Goal: Communication & Community: Answer question/provide support

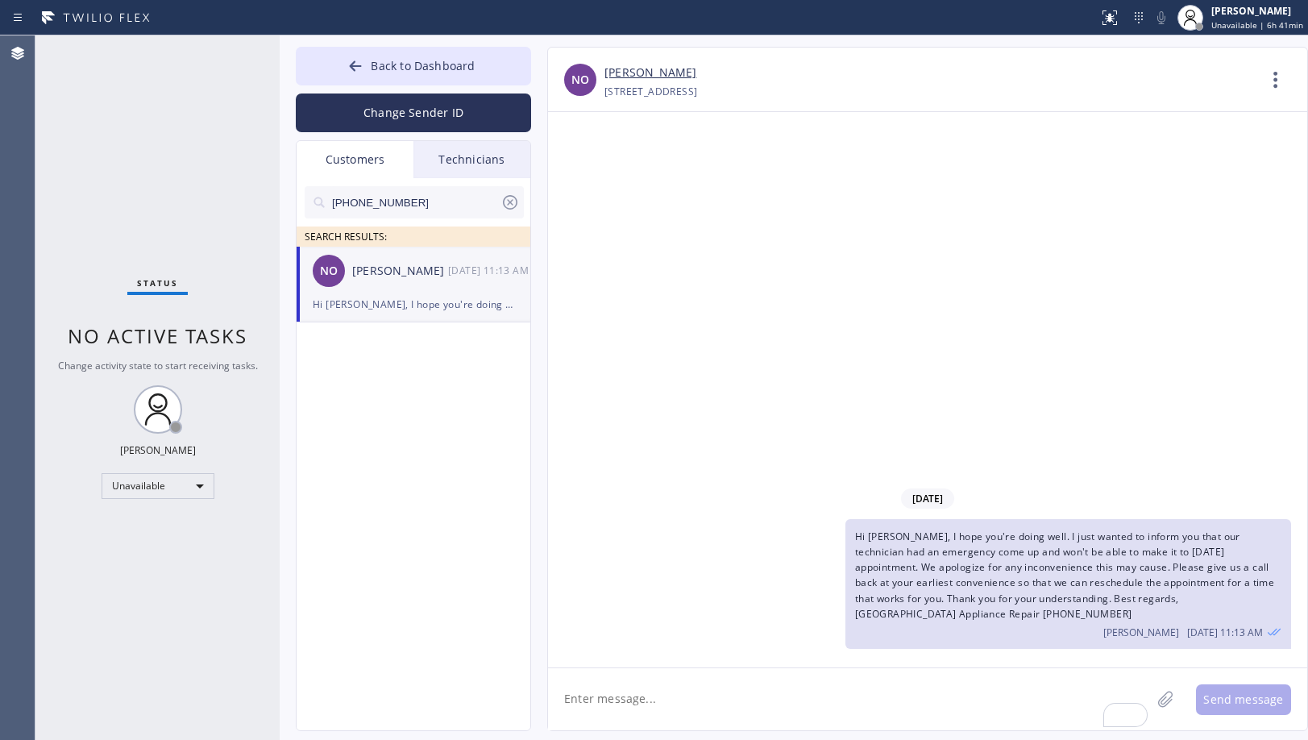
drag, startPoint x: 422, startPoint y: 197, endPoint x: 251, endPoint y: 193, distance: 171.7
click at [251, 193] on div "Status No active tasks Change activity state to start receiving tasks. [PERSON_…" at bounding box center [671, 387] width 1272 height 704
paste input "312) 416-8556"
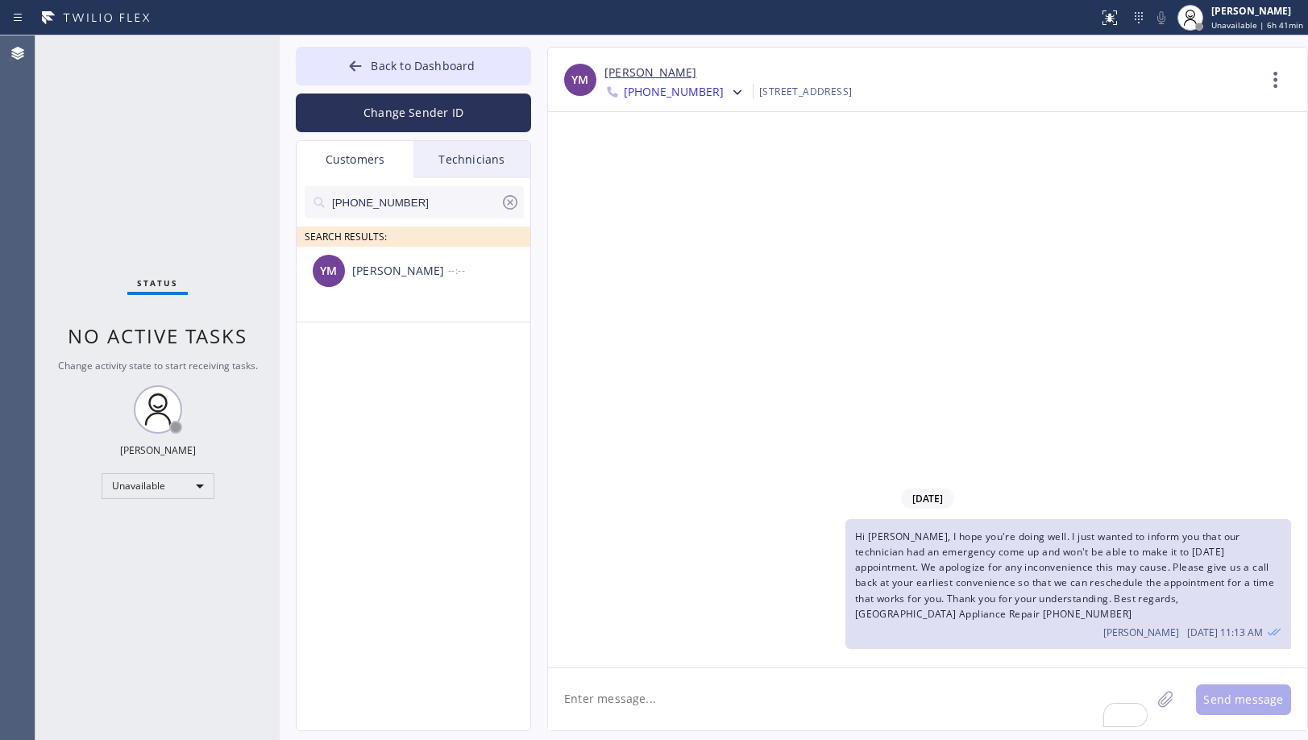
type input "[PHONE_NUMBER]"
click at [457, 284] on div "YM [PERSON_NAME] --:--" at bounding box center [413, 271] width 235 height 48
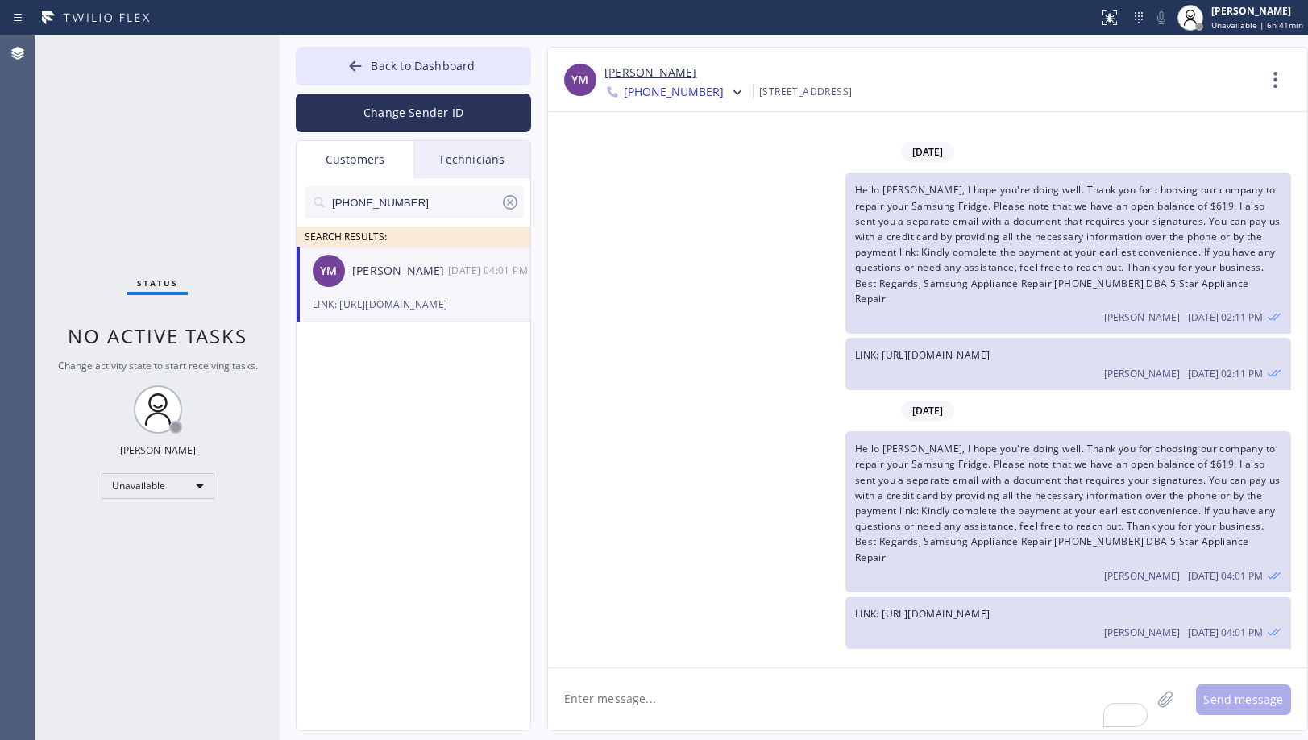
click at [1026, 487] on div "Hello [PERSON_NAME], I hope you're doing well. Thank you for choosing our compa…" at bounding box center [1068, 511] width 446 height 161
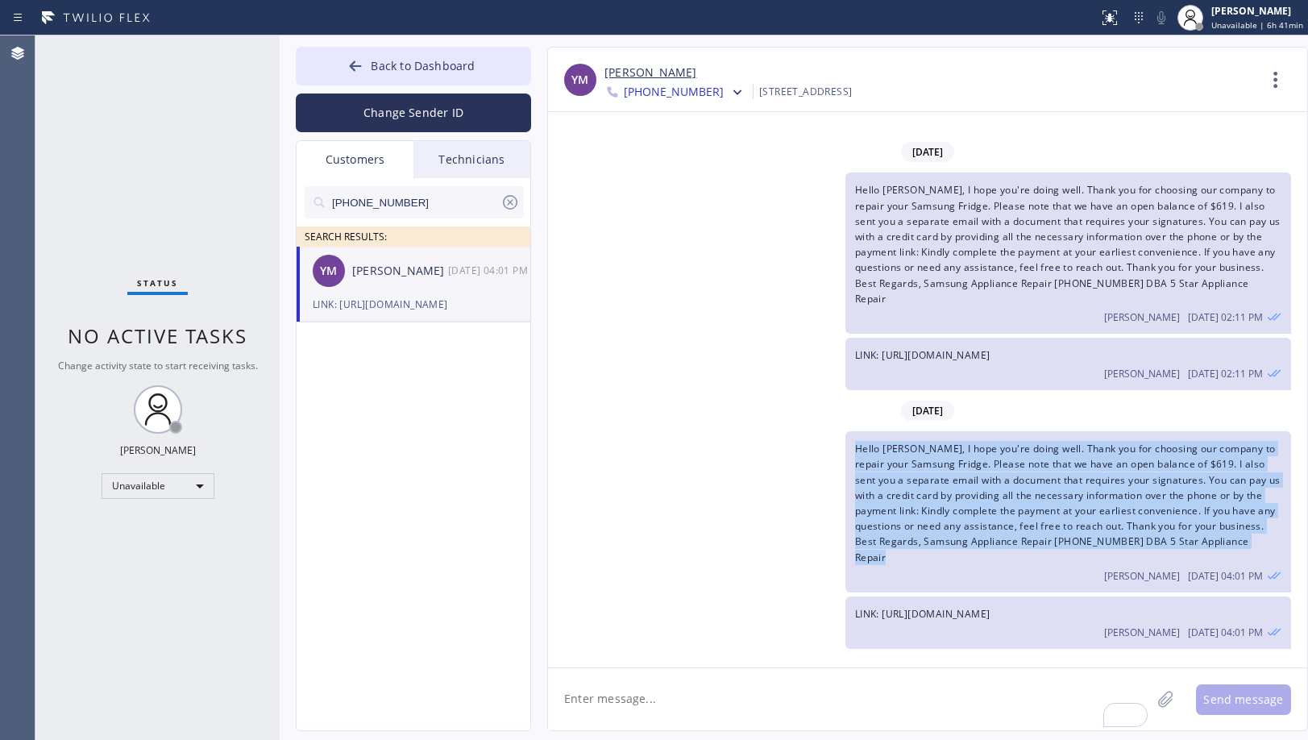
click at [1026, 487] on div "Hello [PERSON_NAME], I hope you're doing well. Thank you for choosing our compa…" at bounding box center [1068, 511] width 446 height 161
copy span "Hello [PERSON_NAME], I hope you're doing well. Thank you for choosing our compa…"
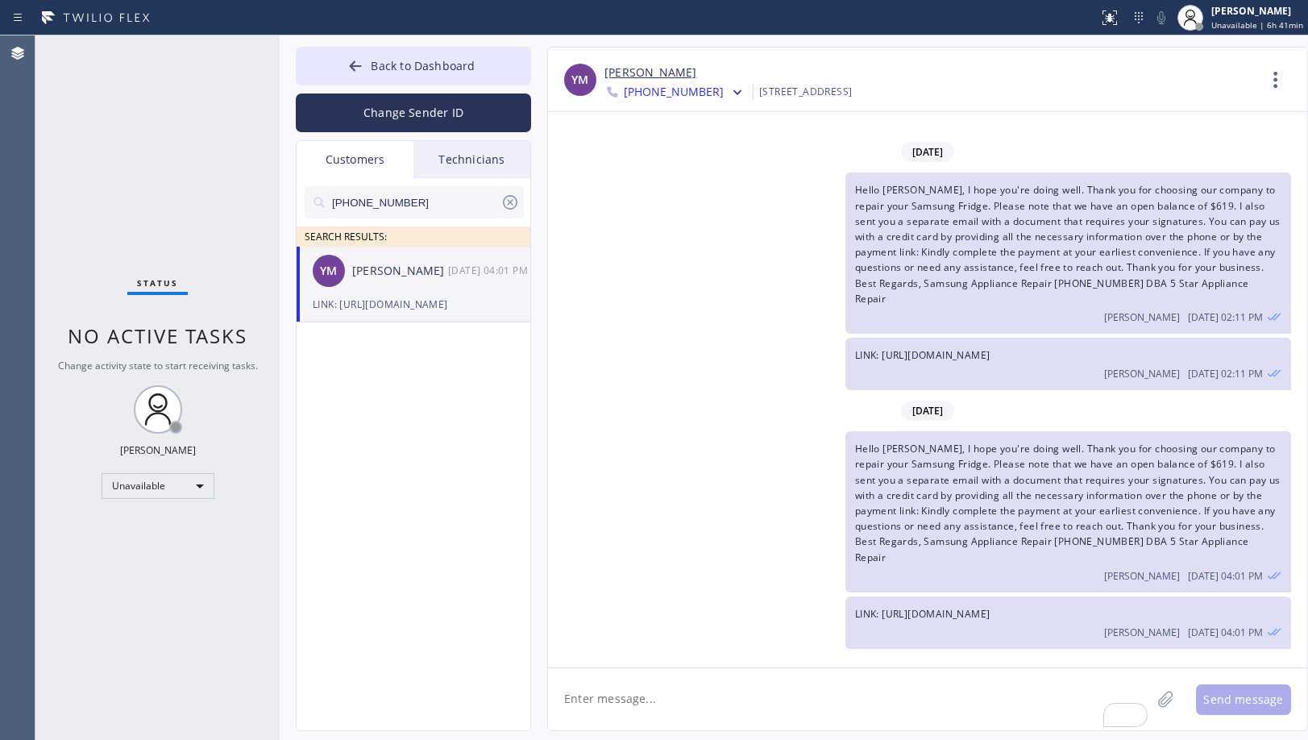
click at [1009, 679] on textarea "To enrich screen reader interactions, please activate Accessibility in Grammarl…" at bounding box center [849, 699] width 603 height 62
paste textarea "Hello [PERSON_NAME], I hope you're doing well. Thank you for choosing our compa…"
type textarea "Hello [PERSON_NAME], I hope you're doing well. Thank you for choosing our compa…"
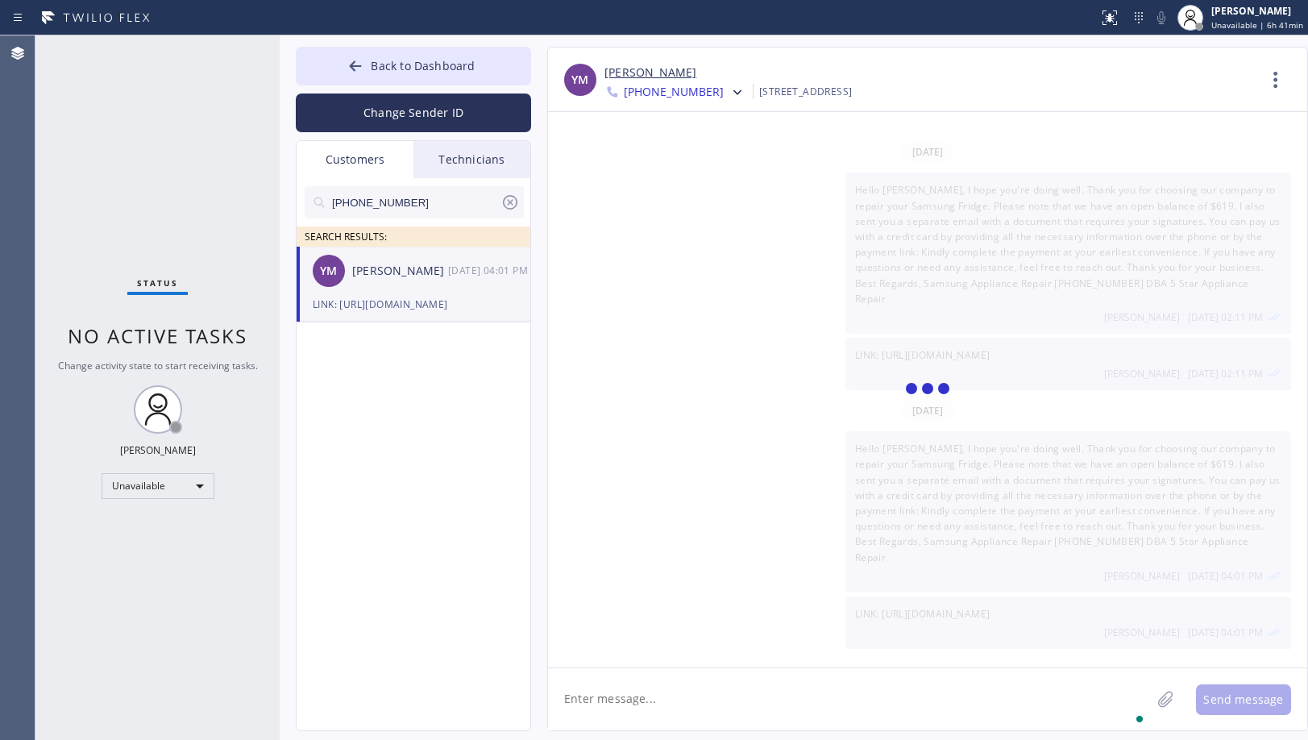
scroll to position [132, 0]
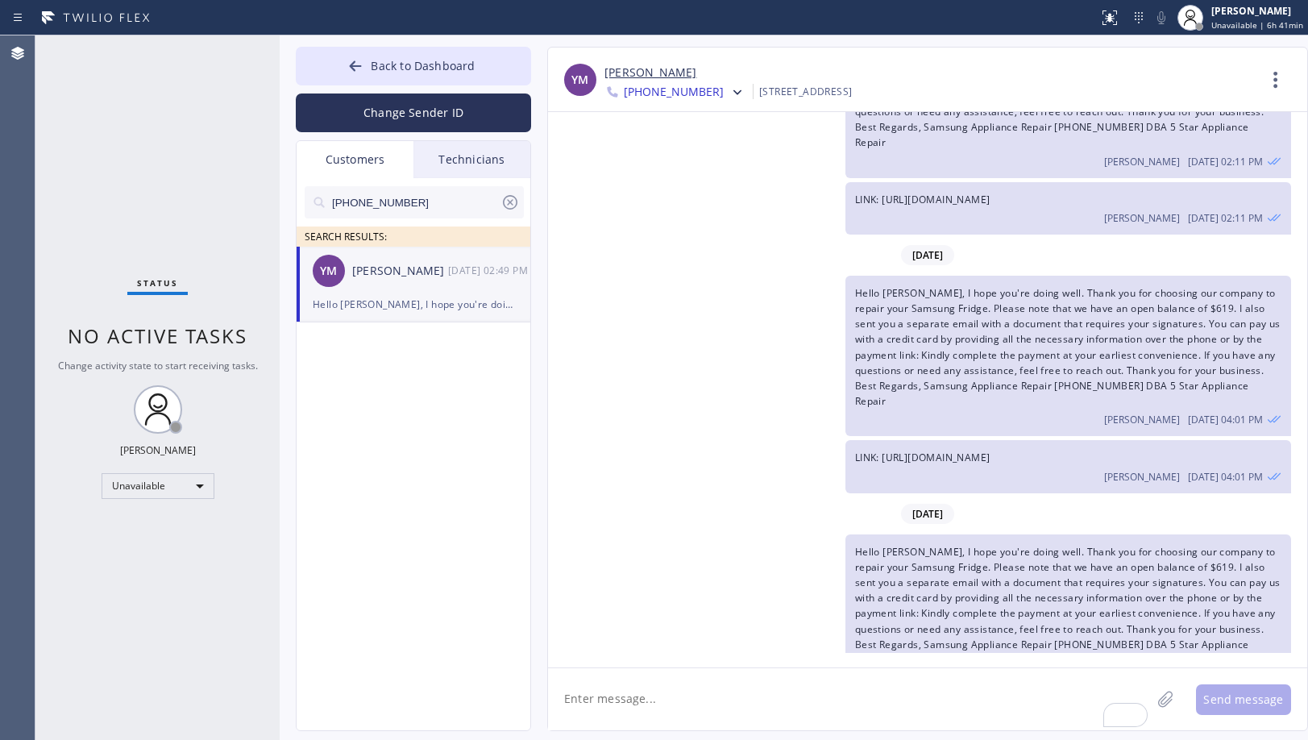
click at [979, 450] on span "LINK: [URL][DOMAIN_NAME]" at bounding box center [922, 457] width 135 height 14
copy span "LINK: [URL][DOMAIN_NAME]"
click at [947, 705] on textarea "To enrich screen reader interactions, please activate Accessibility in Grammarl…" at bounding box center [849, 699] width 603 height 62
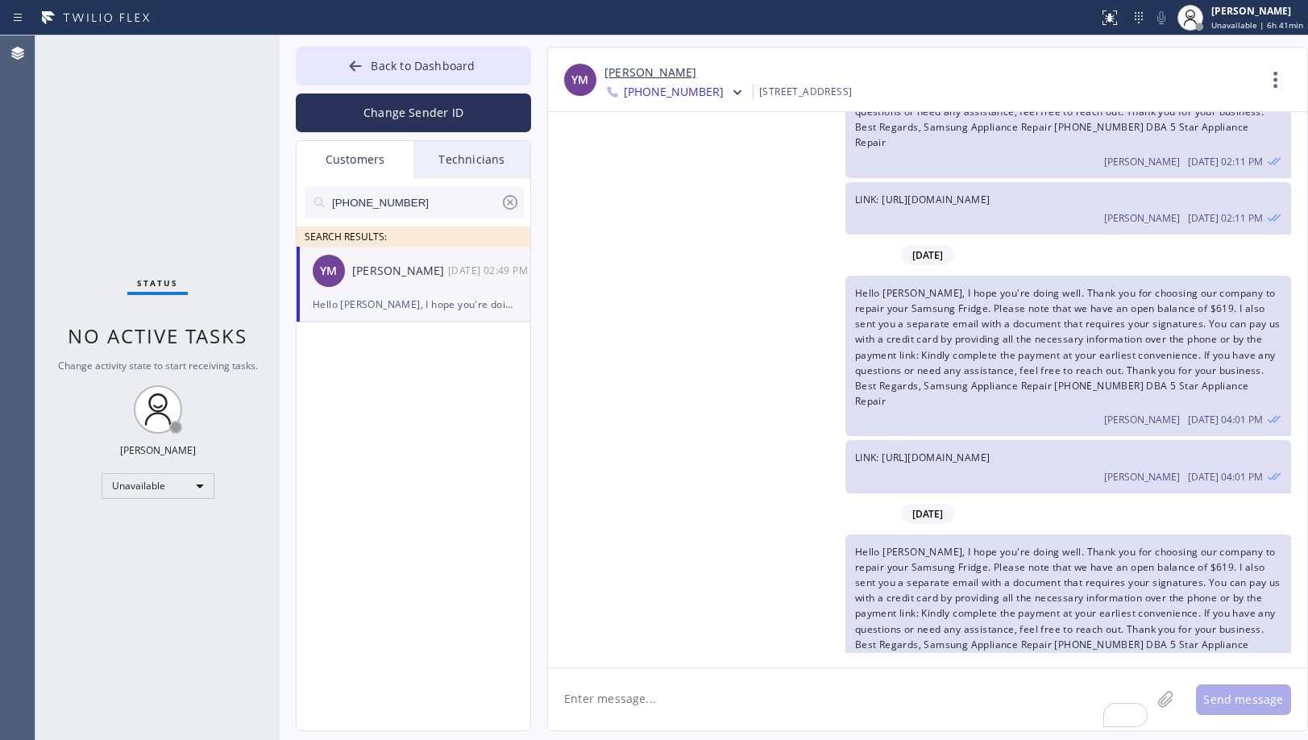
paste textarea "LINK: [URL][DOMAIN_NAME]"
type textarea "LINK: [URL][DOMAIN_NAME]"
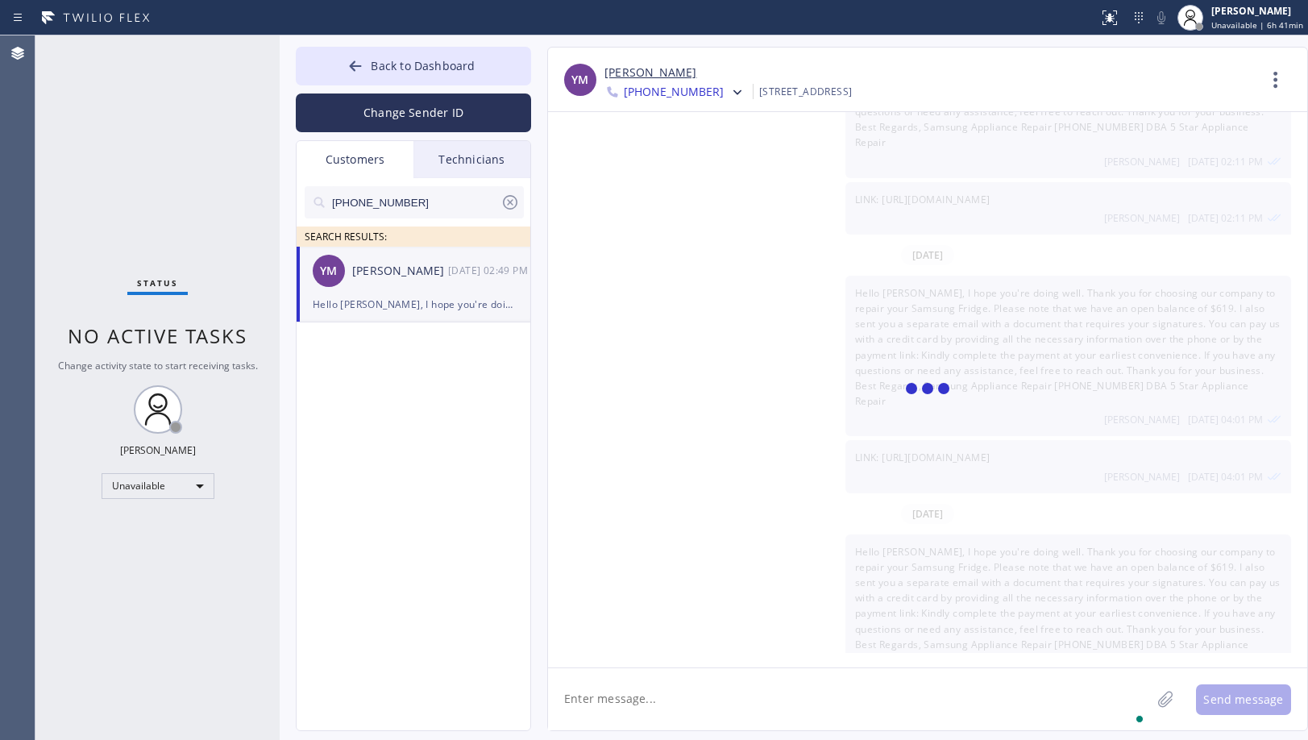
scroll to position [189, 0]
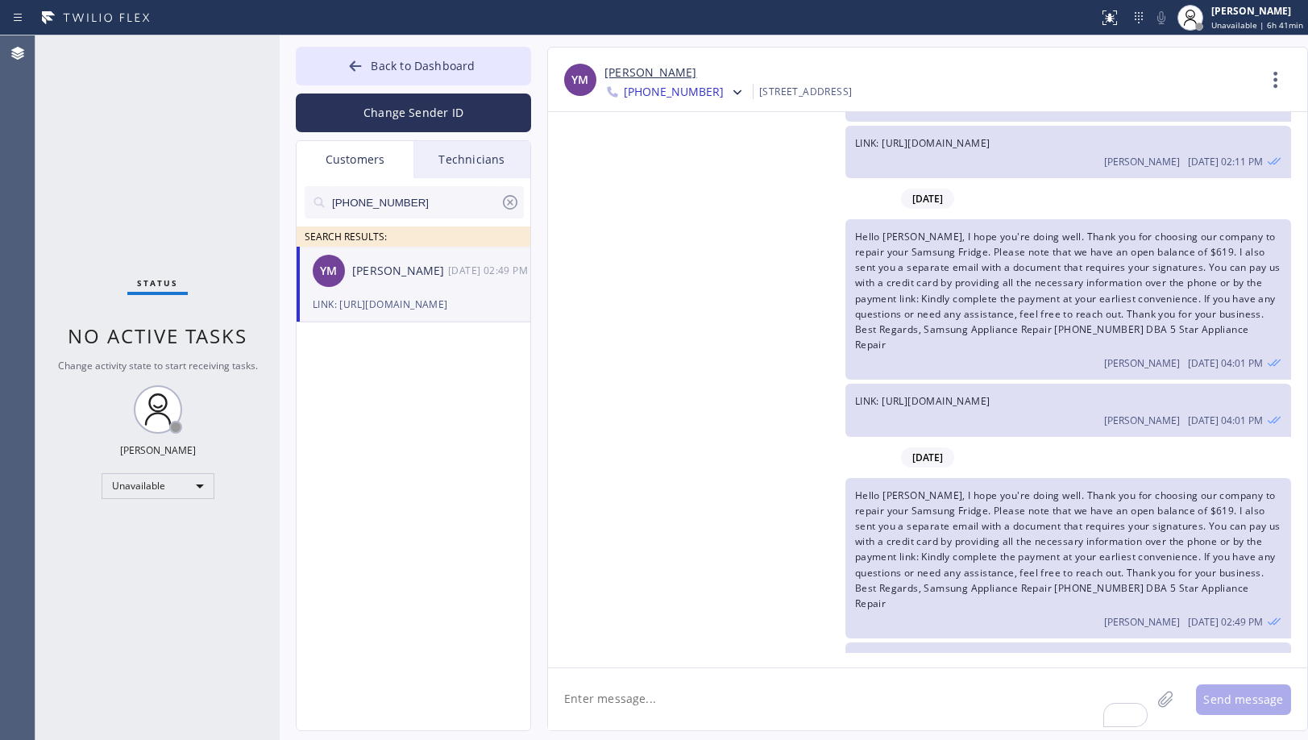
click at [692, 92] on span "[PHONE_NUMBER]" at bounding box center [674, 93] width 100 height 19
click at [730, 193] on div "[PHONE_NUMBER]" at bounding box center [696, 202] width 185 height 37
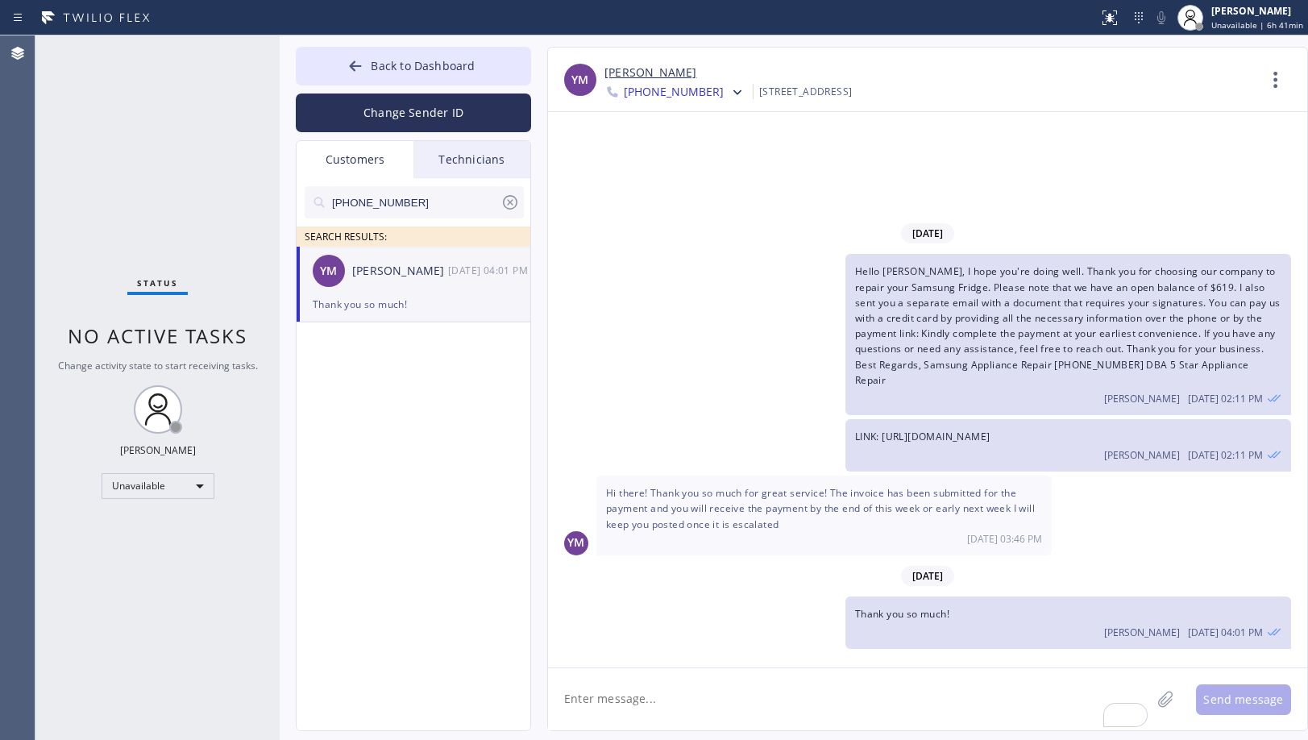
click at [979, 383] on span "Hello [PERSON_NAME], I hope you're doing well. Thank you for choosing our compa…" at bounding box center [1067, 325] width 425 height 122
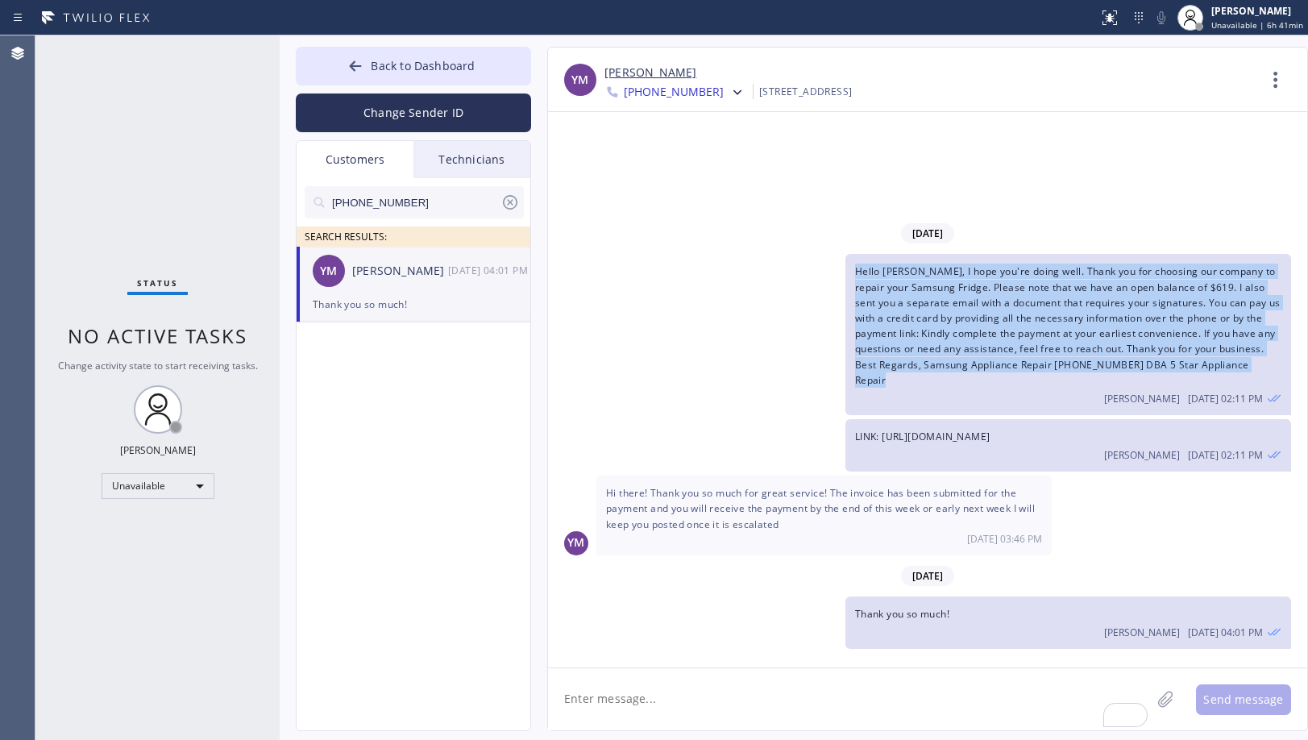
click at [979, 383] on span "Hello [PERSON_NAME], I hope you're doing well. Thank you for choosing our compa…" at bounding box center [1067, 325] width 425 height 122
copy span "Hello [PERSON_NAME], I hope you're doing well. Thank you for choosing our compa…"
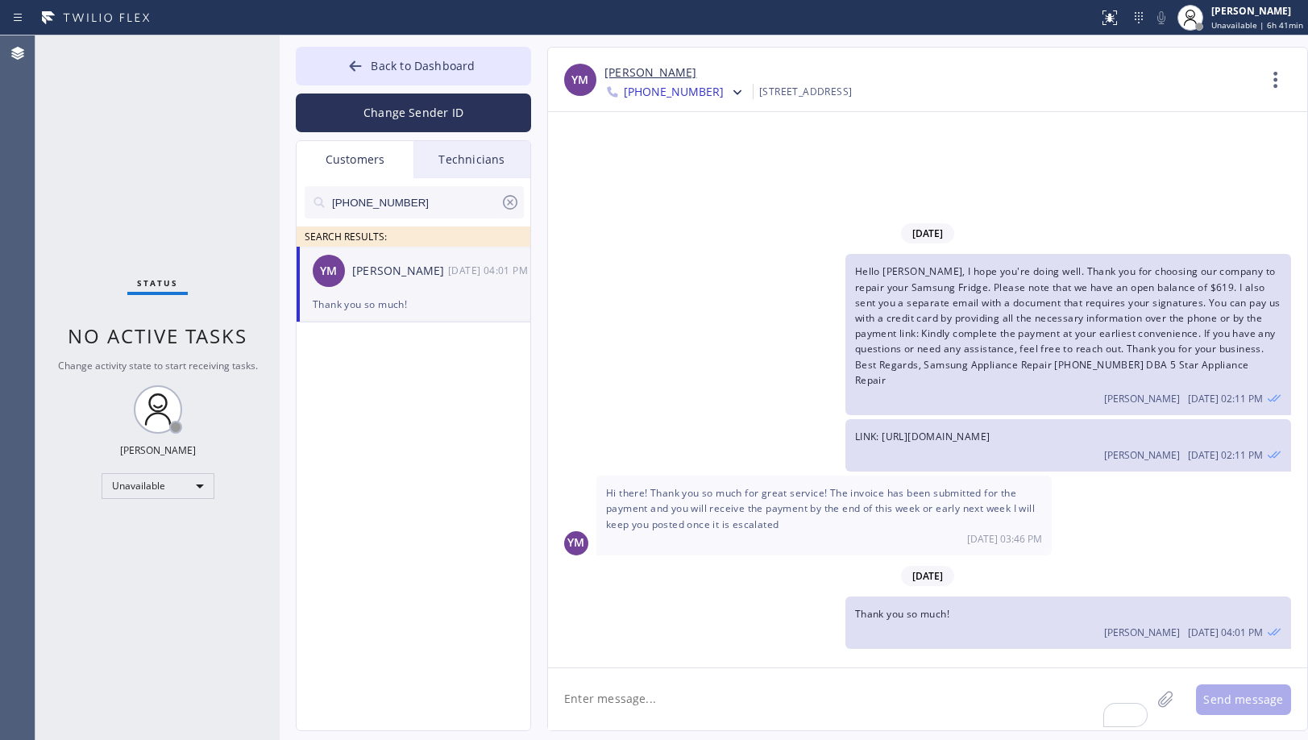
click at [988, 707] on textarea "To enrich screen reader interactions, please activate Accessibility in Grammarl…" at bounding box center [849, 699] width 603 height 62
paste textarea "Hello [PERSON_NAME], I hope you're doing well. Thank you for choosing our compa…"
type textarea "Hello [PERSON_NAME], I hope you're doing well. Thank you for choosing our compa…"
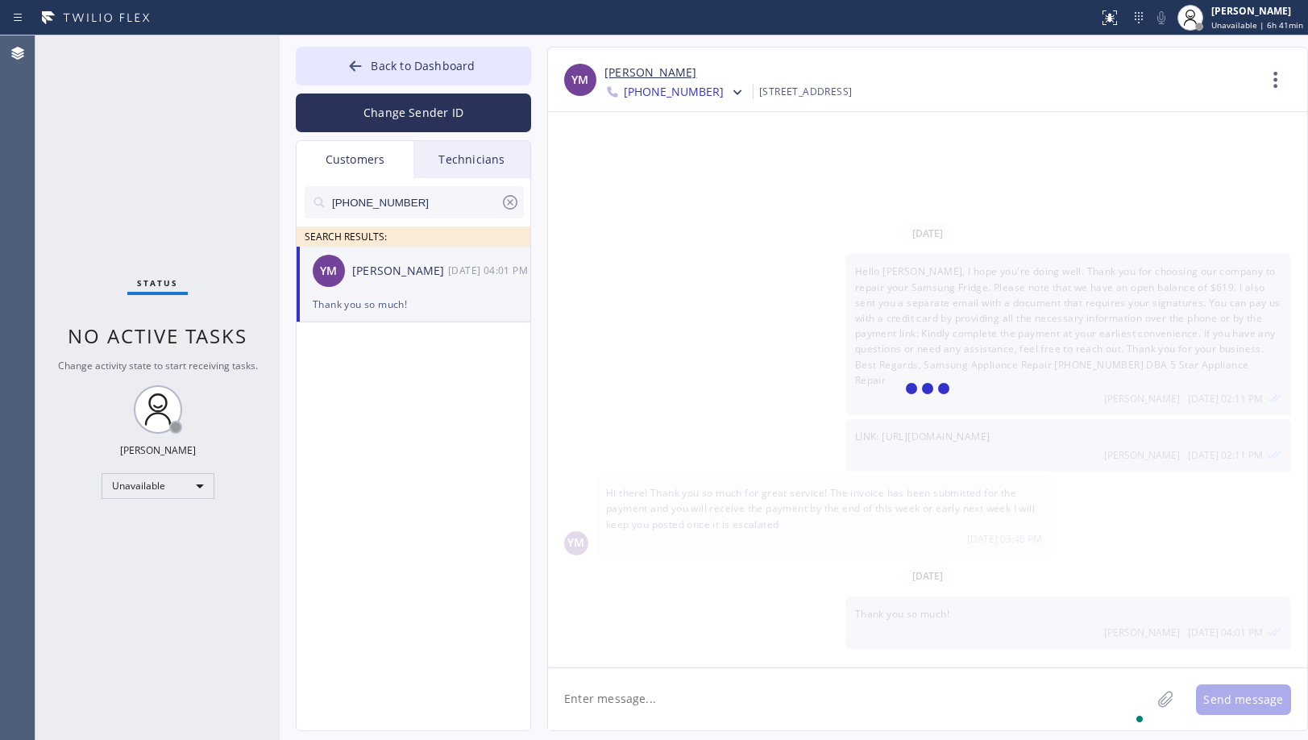
scroll to position [66, 0]
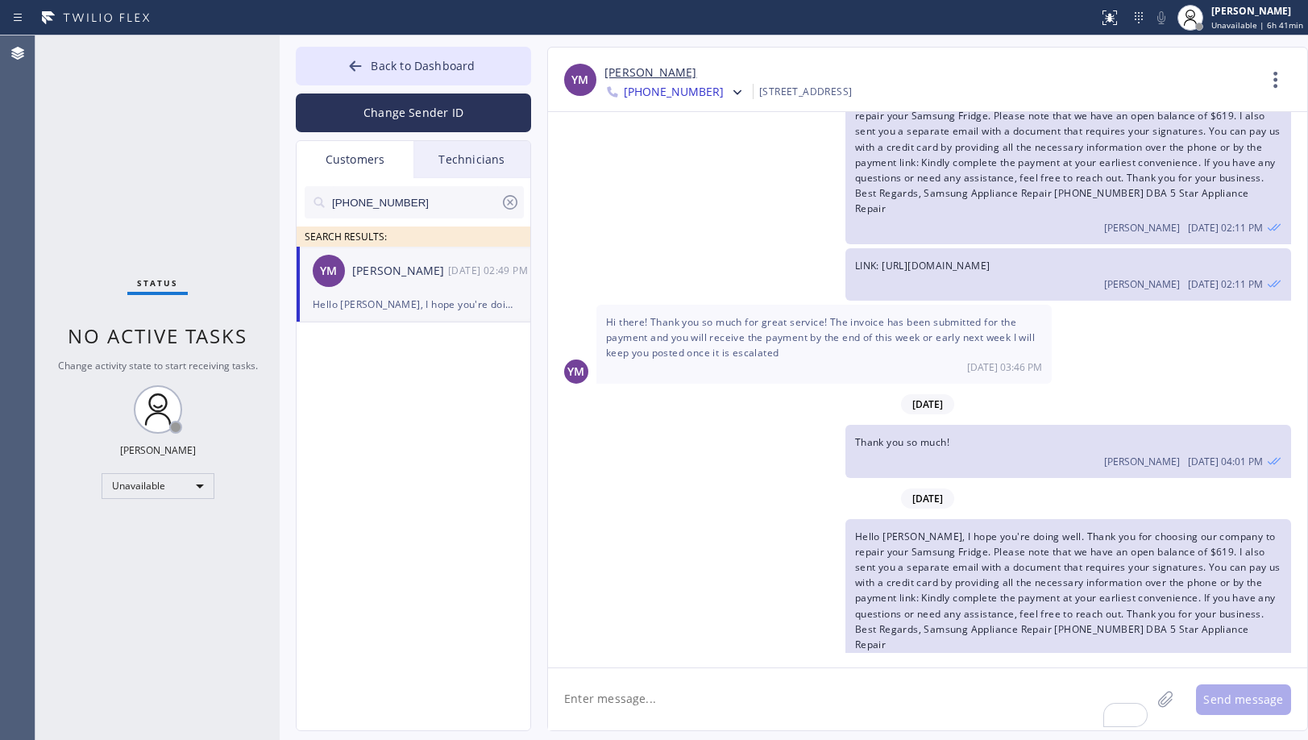
click at [990, 259] on span "LINK: [URL][DOMAIN_NAME]" at bounding box center [922, 266] width 135 height 14
copy span "LINK: [URL][DOMAIN_NAME]"
click at [1003, 719] on textarea "To enrich screen reader interactions, please activate Accessibility in Grammarl…" at bounding box center [849, 699] width 603 height 62
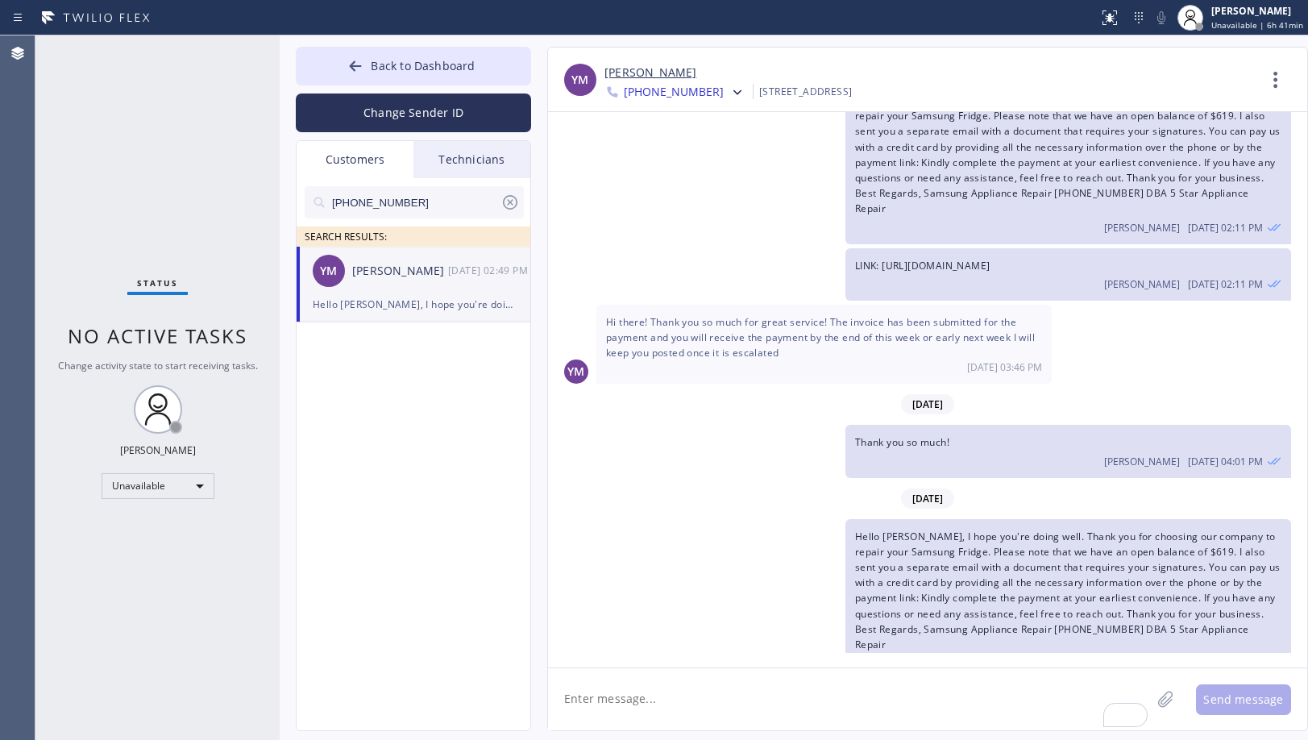
paste textarea "LINK: [URL][DOMAIN_NAME]"
type textarea "LINK: [URL][DOMAIN_NAME]"
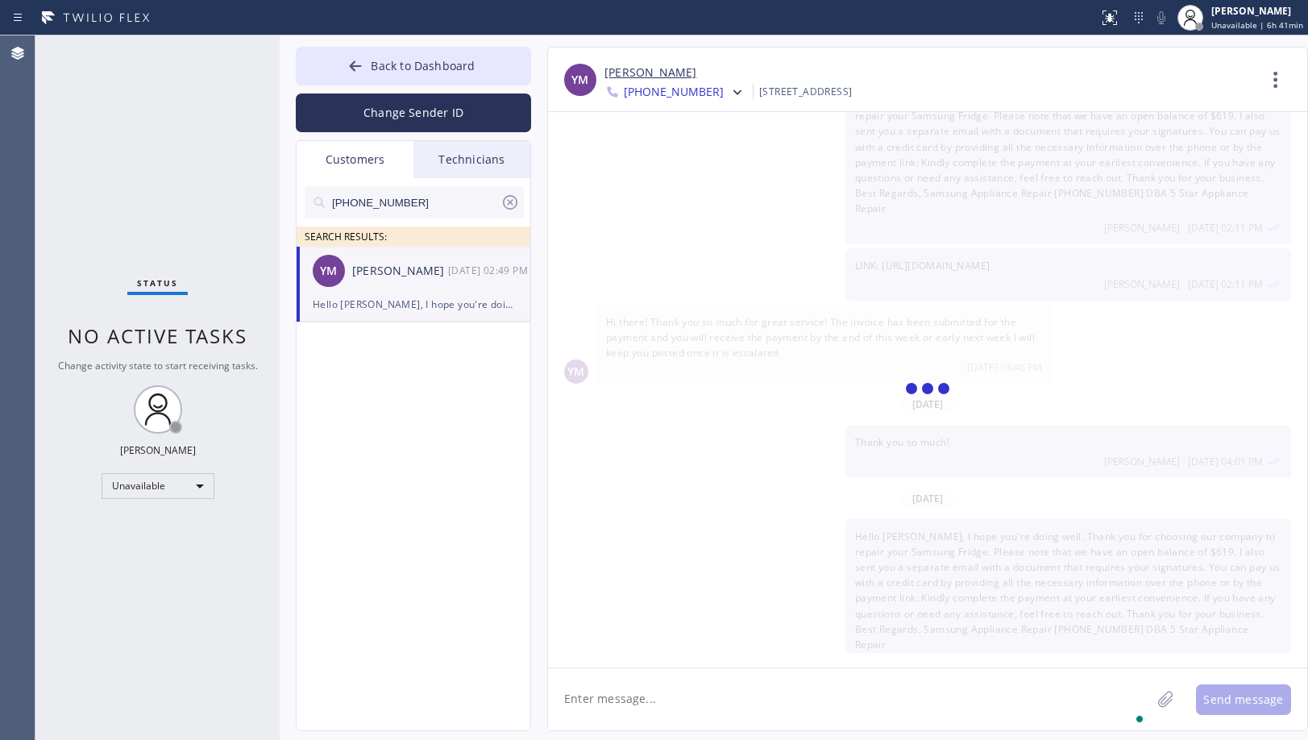
scroll to position [122, 0]
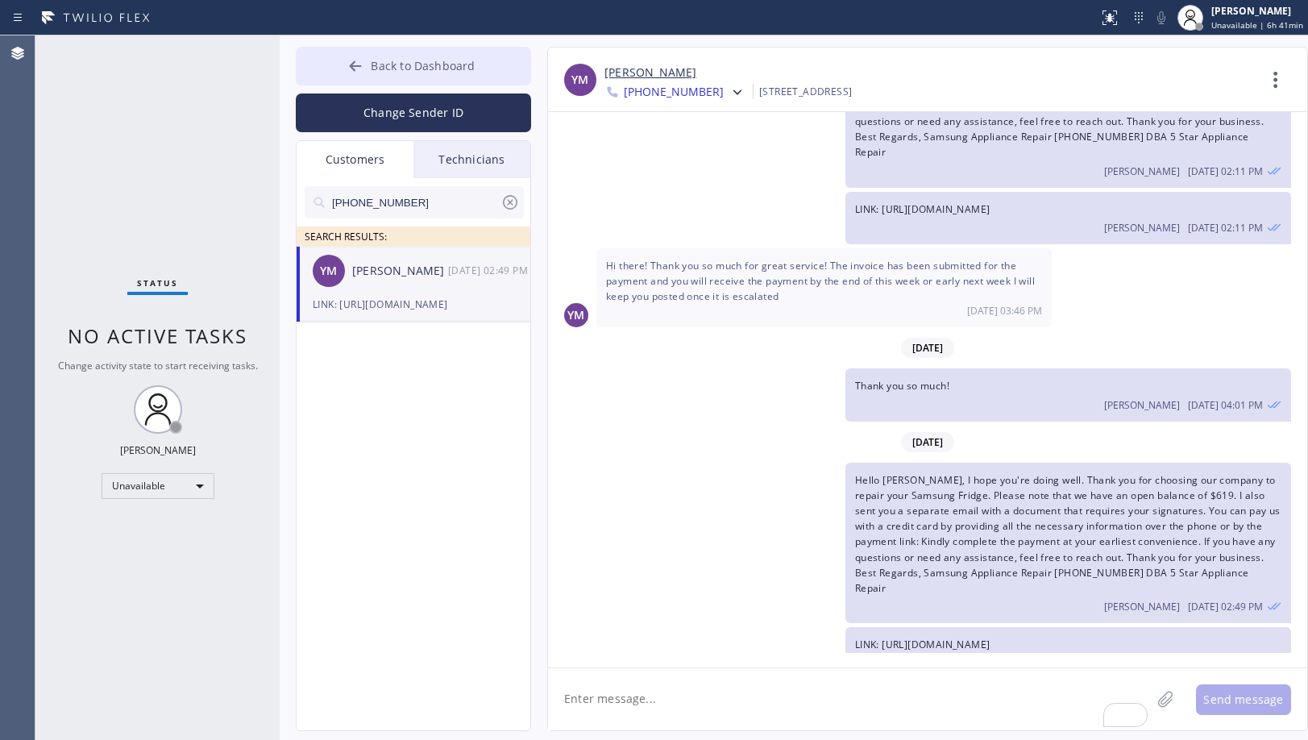
click at [491, 59] on button "Back to Dashboard" at bounding box center [413, 66] width 235 height 39
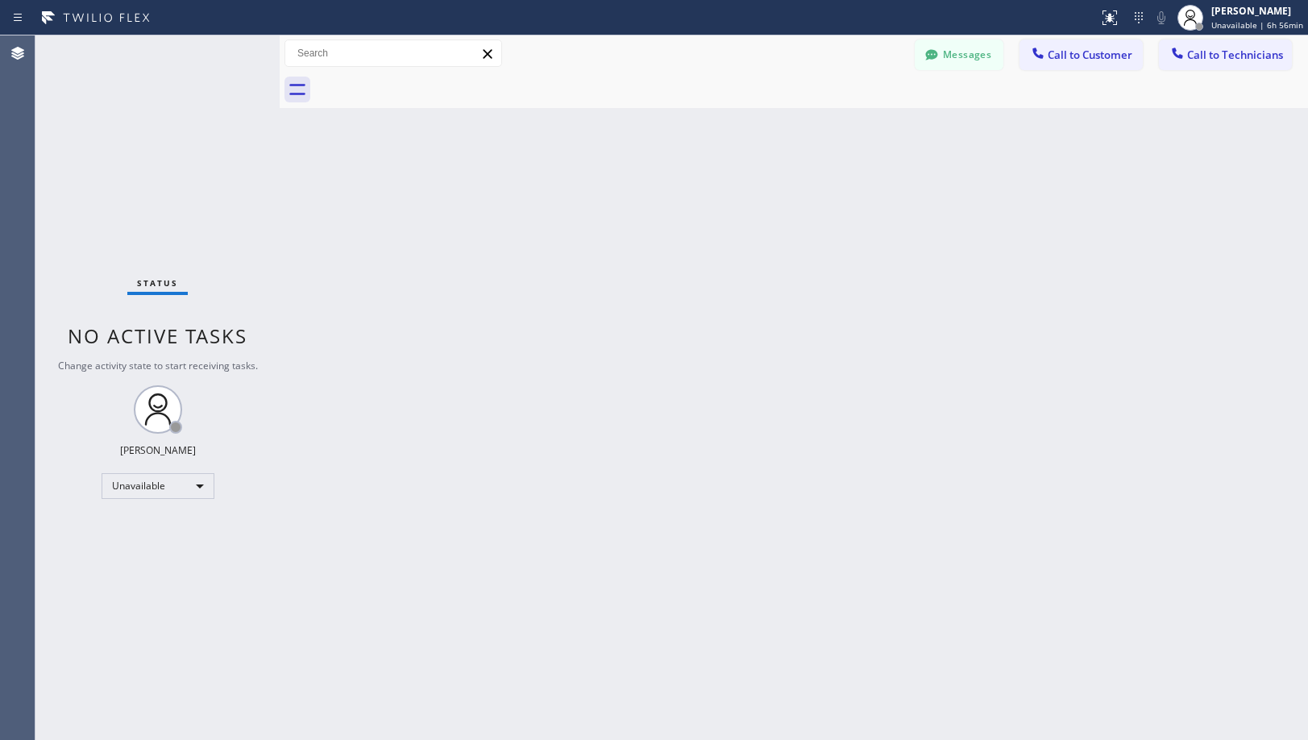
drag, startPoint x: 797, startPoint y: 346, endPoint x: 676, endPoint y: 737, distance: 409.0
click at [796, 353] on div "Back to Dashboard Change Sender ID Customers Technicians [PHONE_NUMBER] SEARCH …" at bounding box center [794, 387] width 1028 height 704
